Goal: Information Seeking & Learning: Learn about a topic

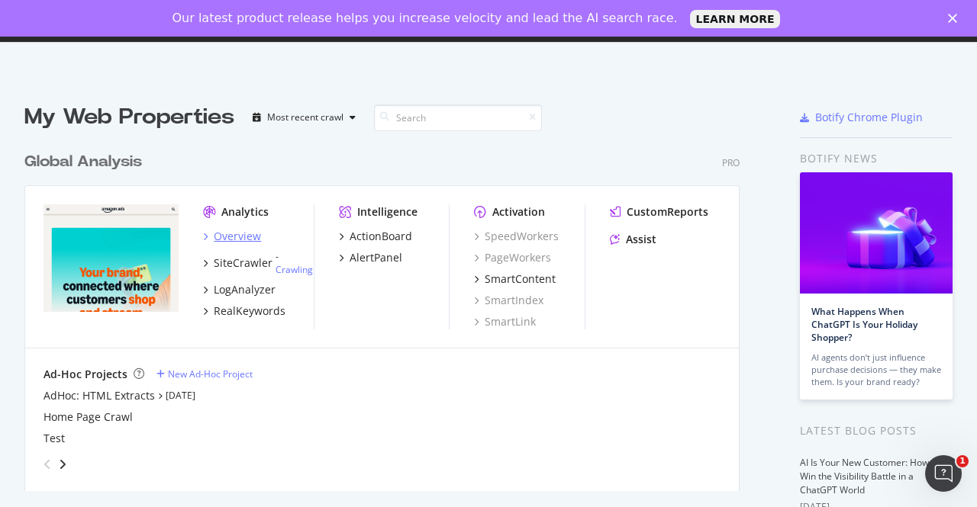
click at [245, 235] on div "Overview" at bounding box center [237, 236] width 47 height 15
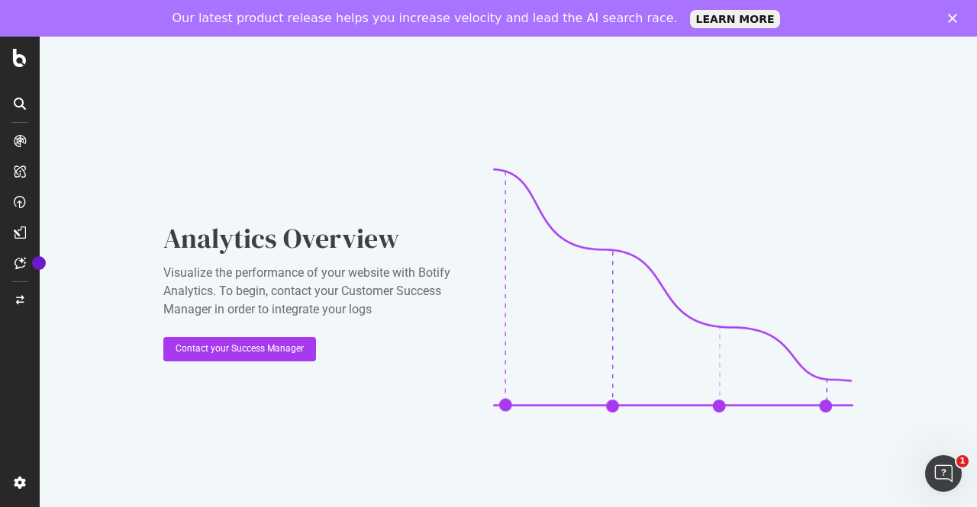
click at [948, 23] on div "Our latest product release helps you increase velocity and lead the AI search r…" at bounding box center [488, 18] width 977 height 24
click at [955, 14] on icon "Close" at bounding box center [952, 18] width 9 height 9
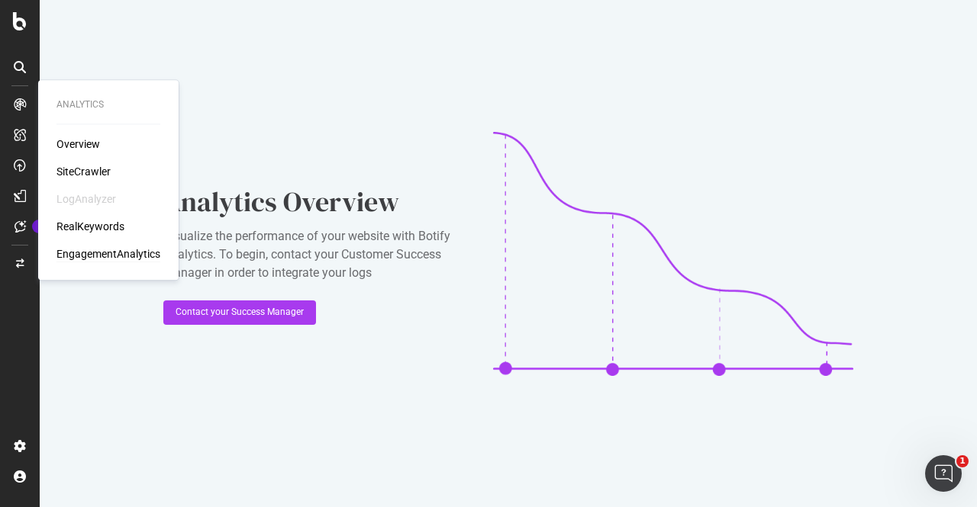
click at [108, 252] on div "EngagementAnalytics" at bounding box center [108, 253] width 104 height 15
